Goal: Task Accomplishment & Management: Manage account settings

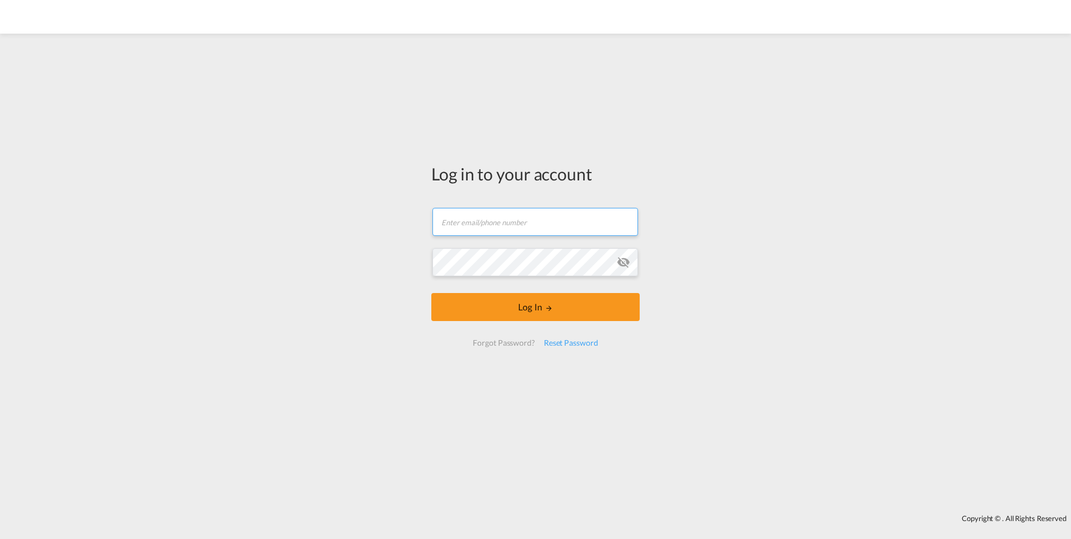
click at [530, 214] on input "text" at bounding box center [534, 222] width 205 height 28
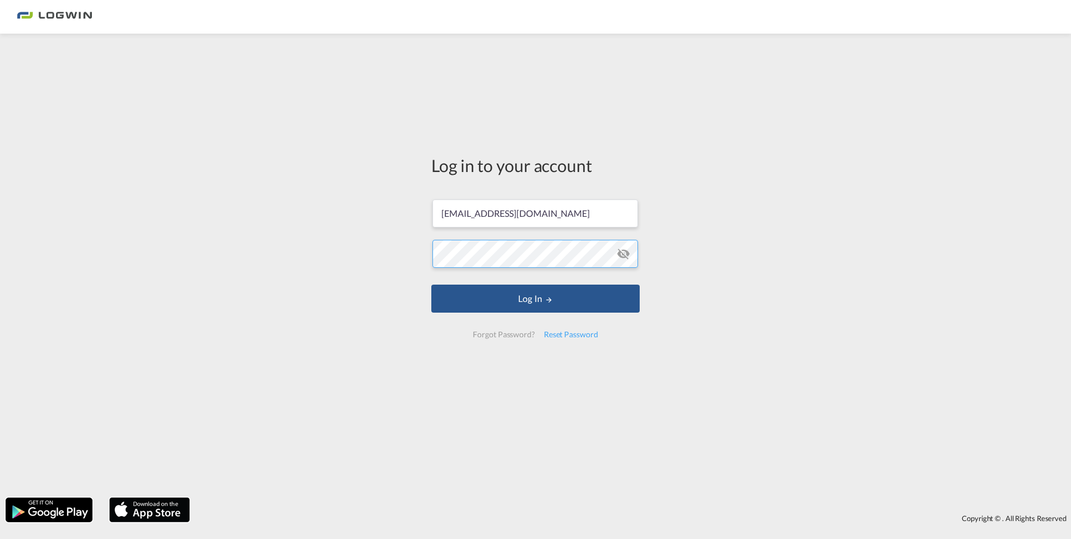
click at [431, 284] on button "Log In" at bounding box center [535, 298] width 208 height 28
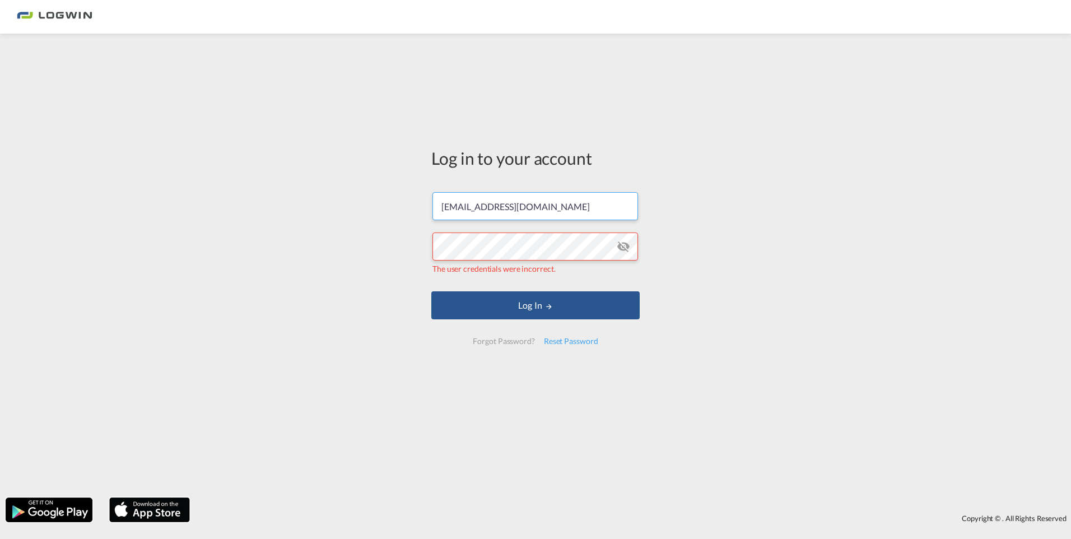
click at [618, 200] on input "[EMAIL_ADDRESS][DOMAIN_NAME]" at bounding box center [534, 206] width 205 height 28
click at [624, 208] on input "[EMAIL_ADDRESS][DOMAIN_NAME]" at bounding box center [534, 206] width 205 height 28
click at [611, 209] on input "[EMAIL_ADDRESS][DOMAIN_NAME]" at bounding box center [534, 206] width 205 height 28
drag, startPoint x: 614, startPoint y: 206, endPoint x: 343, endPoint y: 209, distance: 271.0
click at [343, 209] on div "Log in to your account [EMAIL_ADDRESS][DOMAIN_NAME] The user credentials were i…" at bounding box center [535, 265] width 1071 height 452
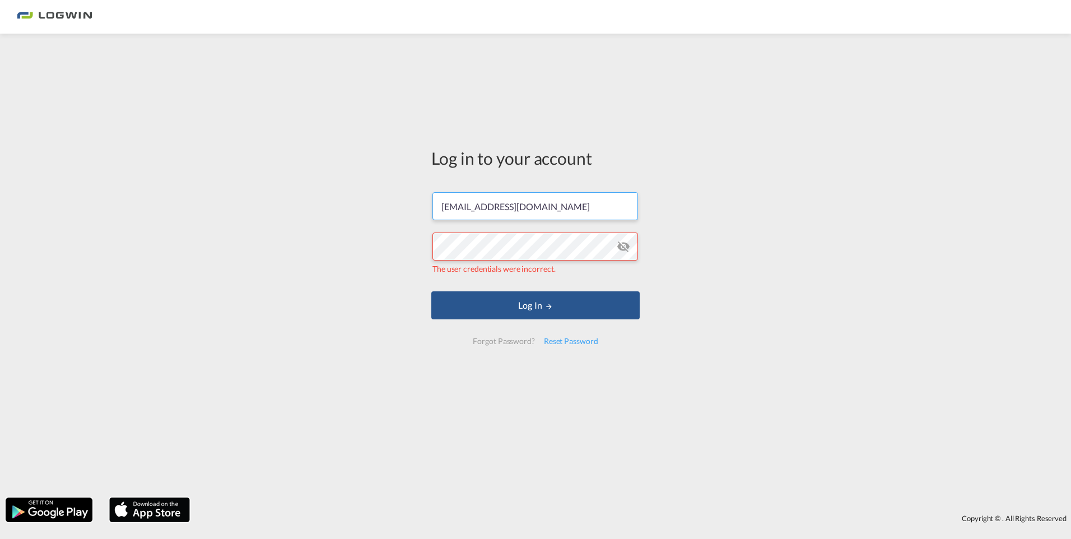
type input "[DOMAIN_NAME]"
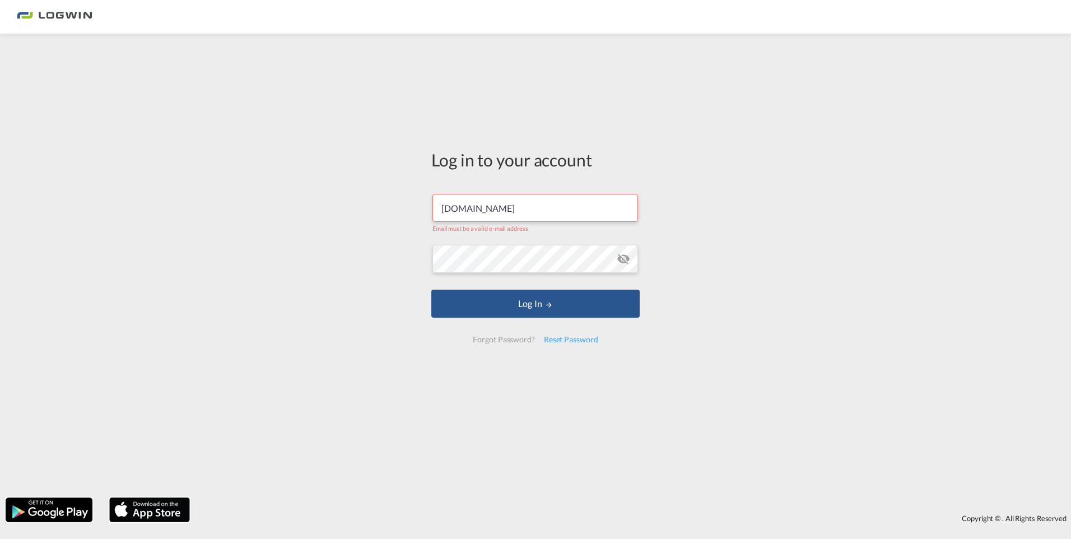
click at [468, 214] on input "[DOMAIN_NAME]" at bounding box center [534, 208] width 205 height 28
drag, startPoint x: 510, startPoint y: 211, endPoint x: 229, endPoint y: 168, distance: 283.7
click at [284, 193] on div "Log in to your account [DOMAIN_NAME] Email must be a valid e-mail address Log I…" at bounding box center [535, 265] width 1071 height 452
click at [524, 213] on input "text" at bounding box center [534, 208] width 205 height 28
click at [532, 210] on input "[PERSON_NAME][DOMAIN_NAME][PERSON_NAME]@logwin-" at bounding box center [534, 208] width 205 height 28
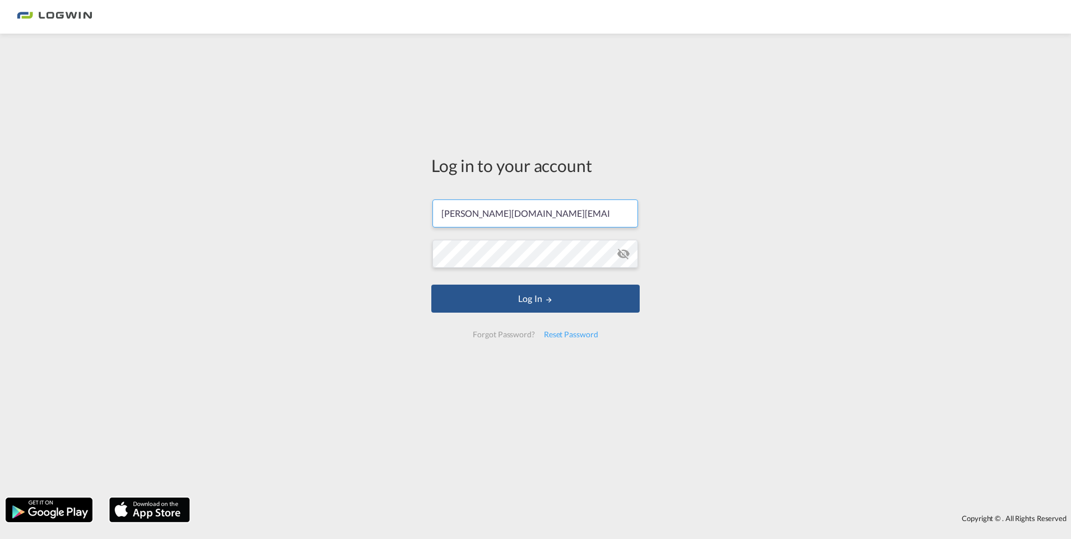
type input "[PERSON_NAME][DOMAIN_NAME][EMAIL_ADDRESS][PERSON_NAME][DOMAIN_NAME]"
click at [287, 250] on div "Log in to your account [PERSON_NAME][DOMAIN_NAME][EMAIL_ADDRESS][PERSON_NAME][D…" at bounding box center [535, 265] width 1071 height 452
click at [431, 284] on button "Log In" at bounding box center [535, 298] width 208 height 28
